Goal: Book appointment/travel/reservation

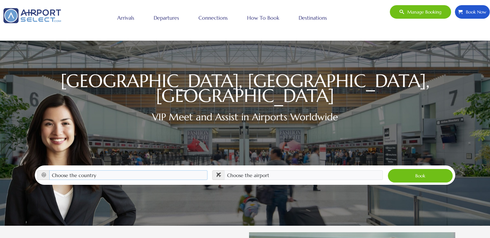
click at [96, 170] on select "Choose the country [GEOGRAPHIC_DATA] [GEOGRAPHIC_DATA] [GEOGRAPHIC_DATA] [GEOGR…" at bounding box center [128, 175] width 159 height 10
select select "[GEOGRAPHIC_DATA]"
click at [49, 170] on select "Choose the country [GEOGRAPHIC_DATA] [GEOGRAPHIC_DATA] [GEOGRAPHIC_DATA] [GEOGR…" at bounding box center [128, 175] width 159 height 10
click at [241, 170] on select "Choose the airport Albany Int'l Airport (ALB) Albuquerque Int Sunport (ABQ) Asp…" at bounding box center [303, 175] width 159 height 10
select select "IAD"
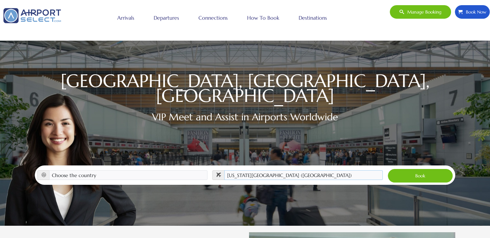
click at [224, 170] on select "Choose the airport Albany Int'l Airport (ALB) Albuquerque Int Sunport (ABQ) Asp…" at bounding box center [303, 175] width 159 height 10
click at [416, 169] on button "Book" at bounding box center [420, 176] width 65 height 14
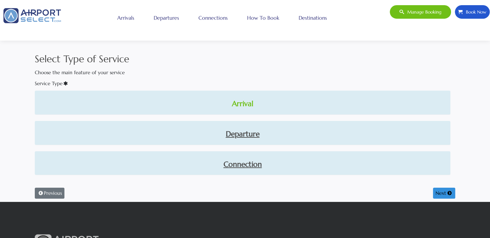
click at [245, 106] on link "Arrival" at bounding box center [243, 103] width 406 height 11
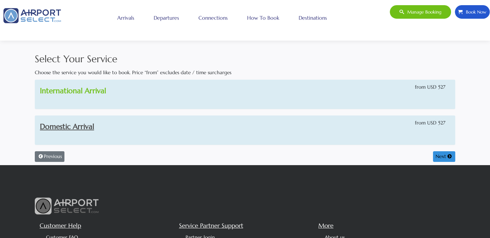
click at [84, 92] on link "International Arrival" at bounding box center [73, 90] width 66 height 9
